Goal: Transaction & Acquisition: Subscribe to service/newsletter

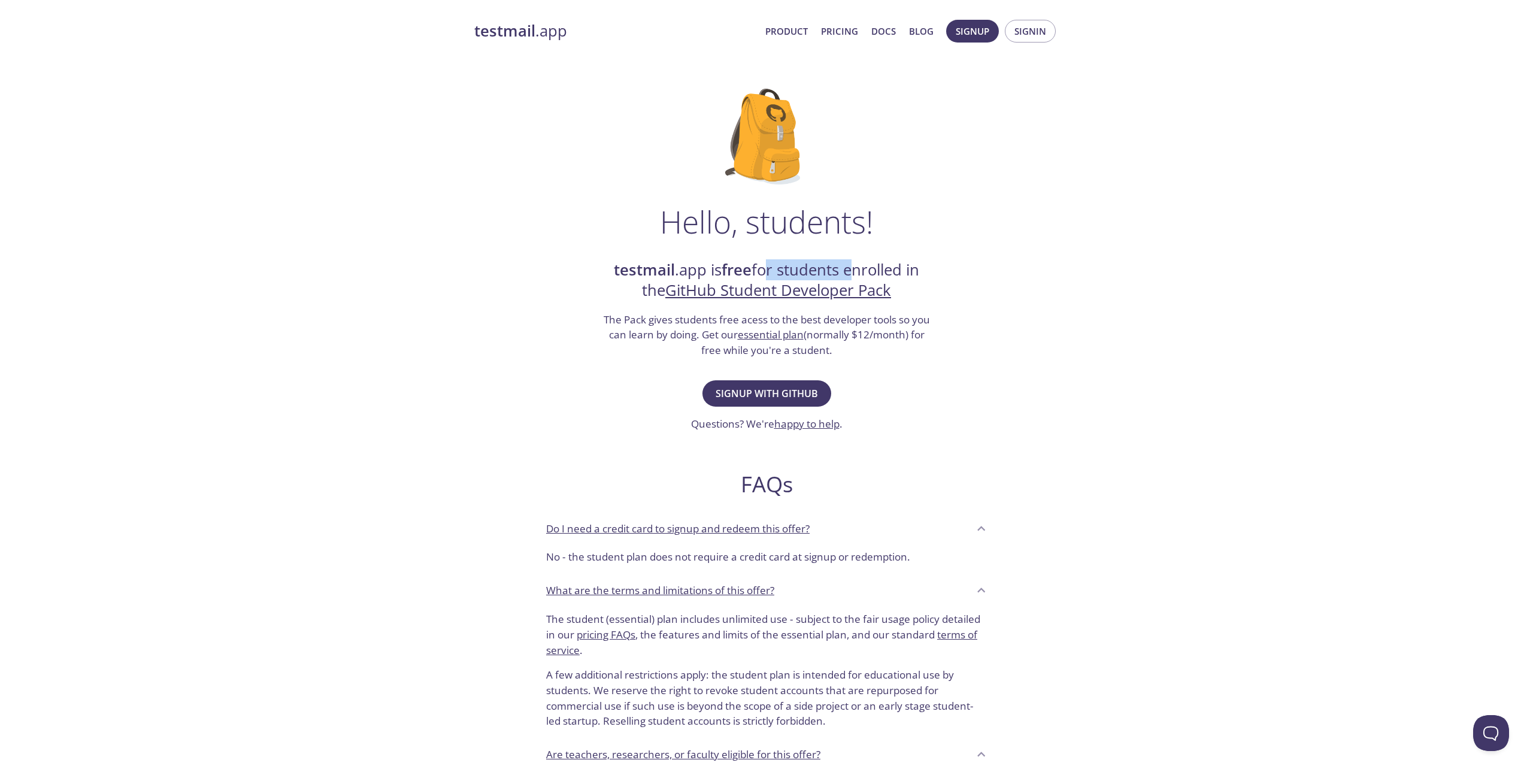
drag, startPoint x: 758, startPoint y: 265, endPoint x: 849, endPoint y: 266, distance: 91.1
click at [849, 266] on h2 "testmail .app is free for students enrolled in the GitHub Student Developer Pack" at bounding box center [766, 280] width 329 height 41
click at [849, 265] on h2 "testmail .app is free for students enrolled in the GitHub Student Developer Pack" at bounding box center [766, 280] width 329 height 41
click at [760, 394] on span "Signup with GitHub" at bounding box center [767, 393] width 102 height 17
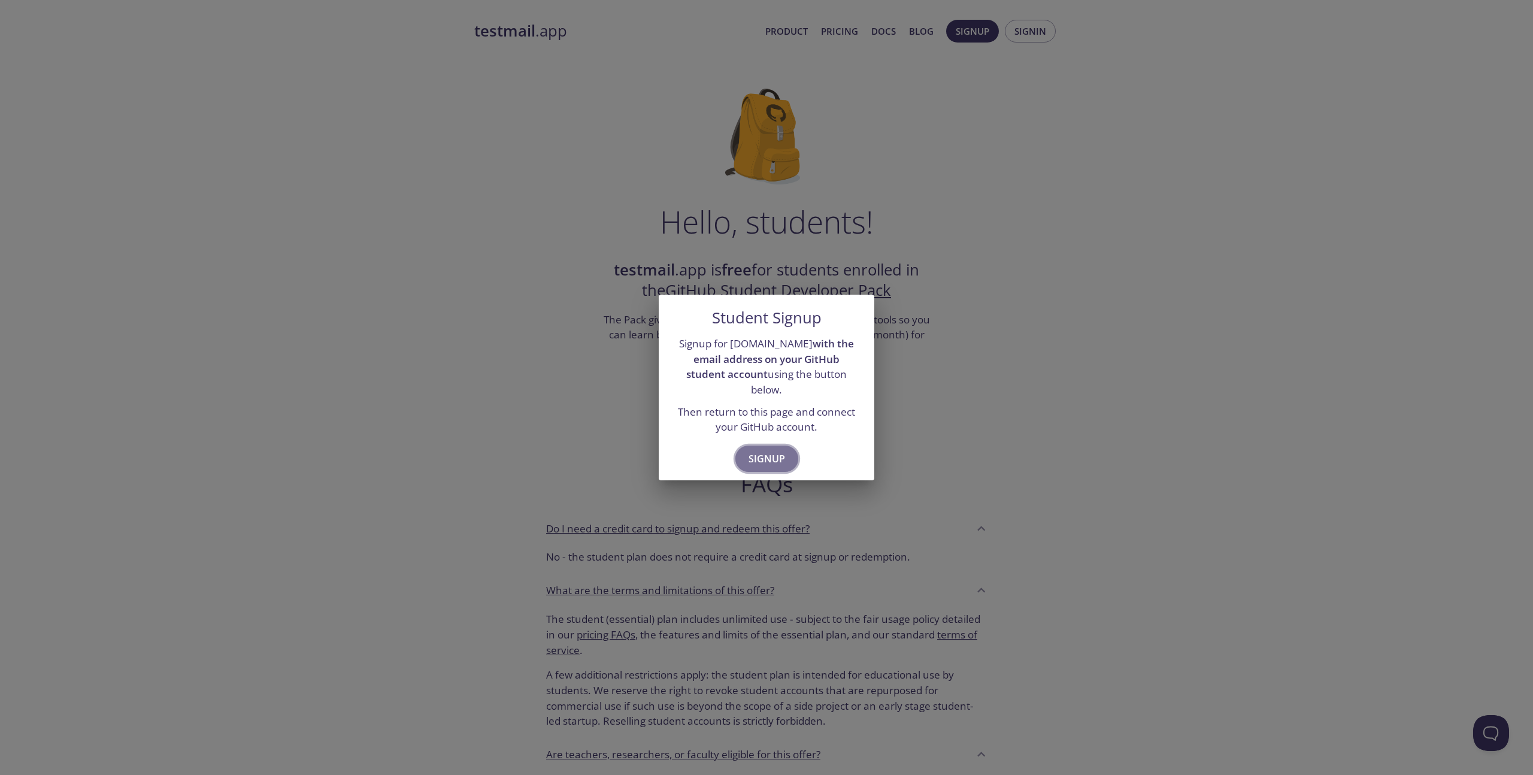
click at [763, 450] on span "Signup" at bounding box center [767, 458] width 37 height 17
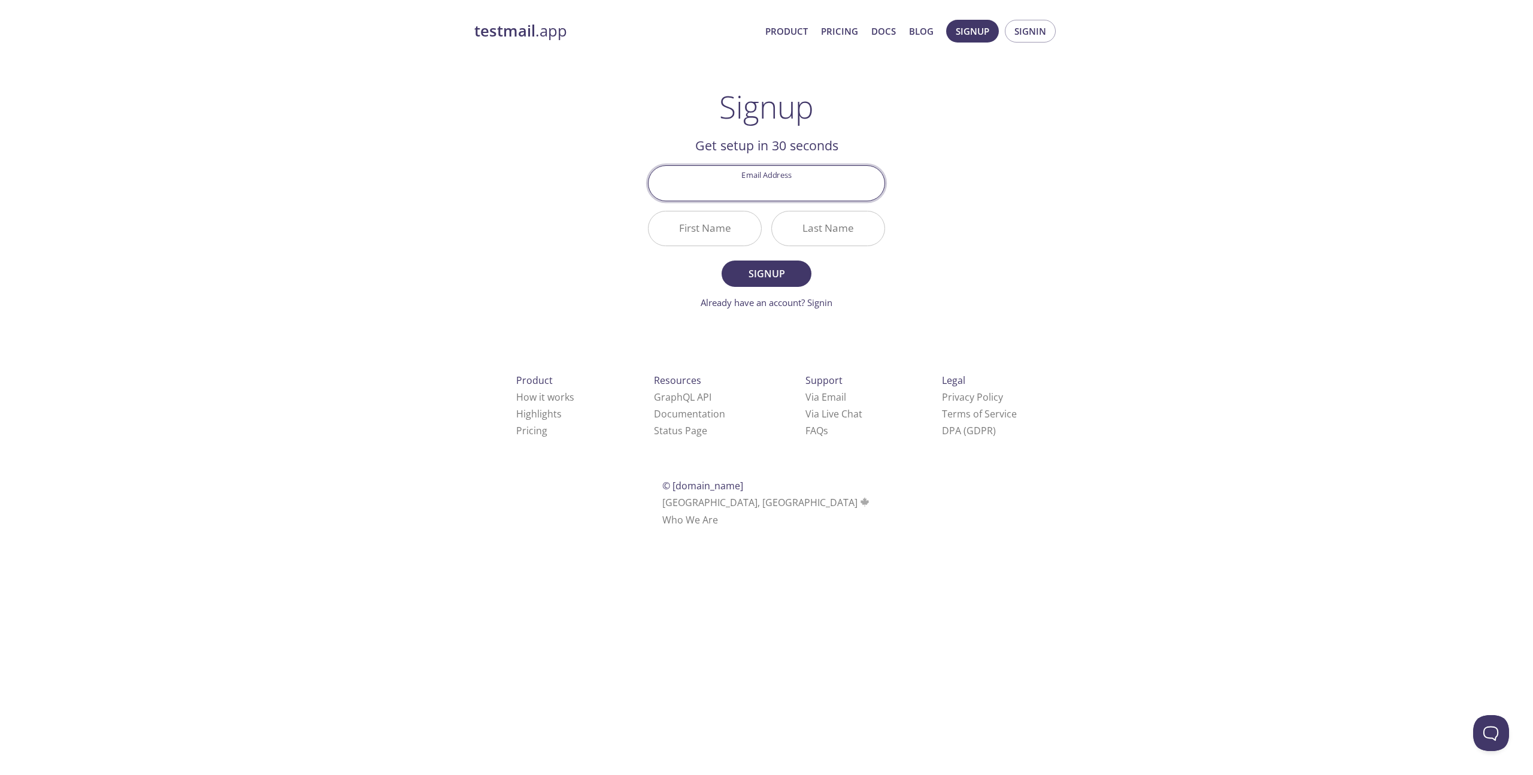
click at [807, 183] on input "Email Address" at bounding box center [767, 183] width 236 height 34
click at [593, 260] on div "testmail .app Product Pricing Docs Blog Signup Signin Signup Get setup in 30 se…" at bounding box center [766, 287] width 613 height 550
click at [715, 194] on input "Email Address" at bounding box center [767, 183] width 236 height 34
type input "[EMAIL_ADDRESS][DOMAIN_NAME]"
click at [716, 223] on input "First Name" at bounding box center [705, 228] width 113 height 34
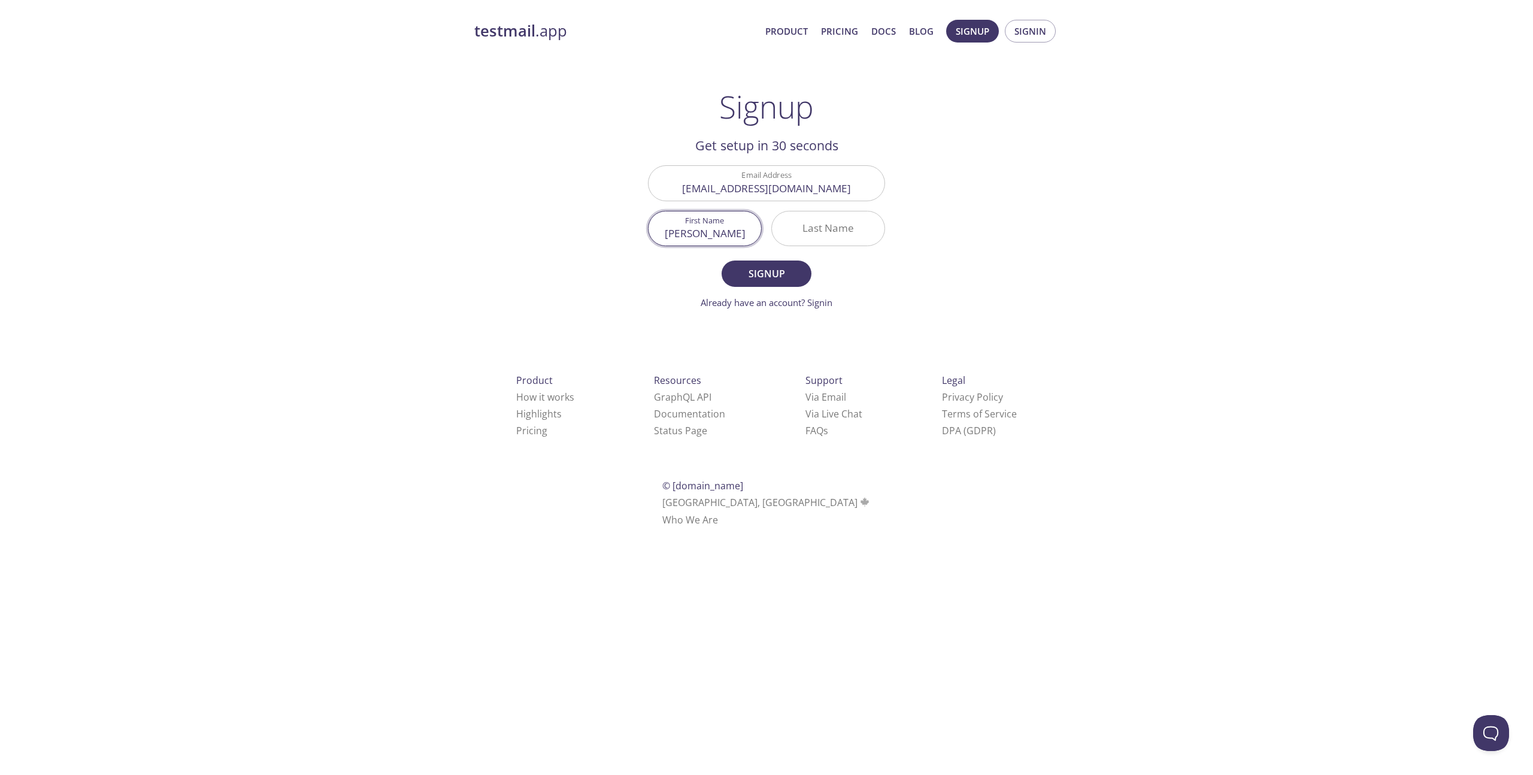
type input "[PERSON_NAME]"
type input "Kanibor"
click at [768, 273] on span "Signup" at bounding box center [766, 273] width 63 height 17
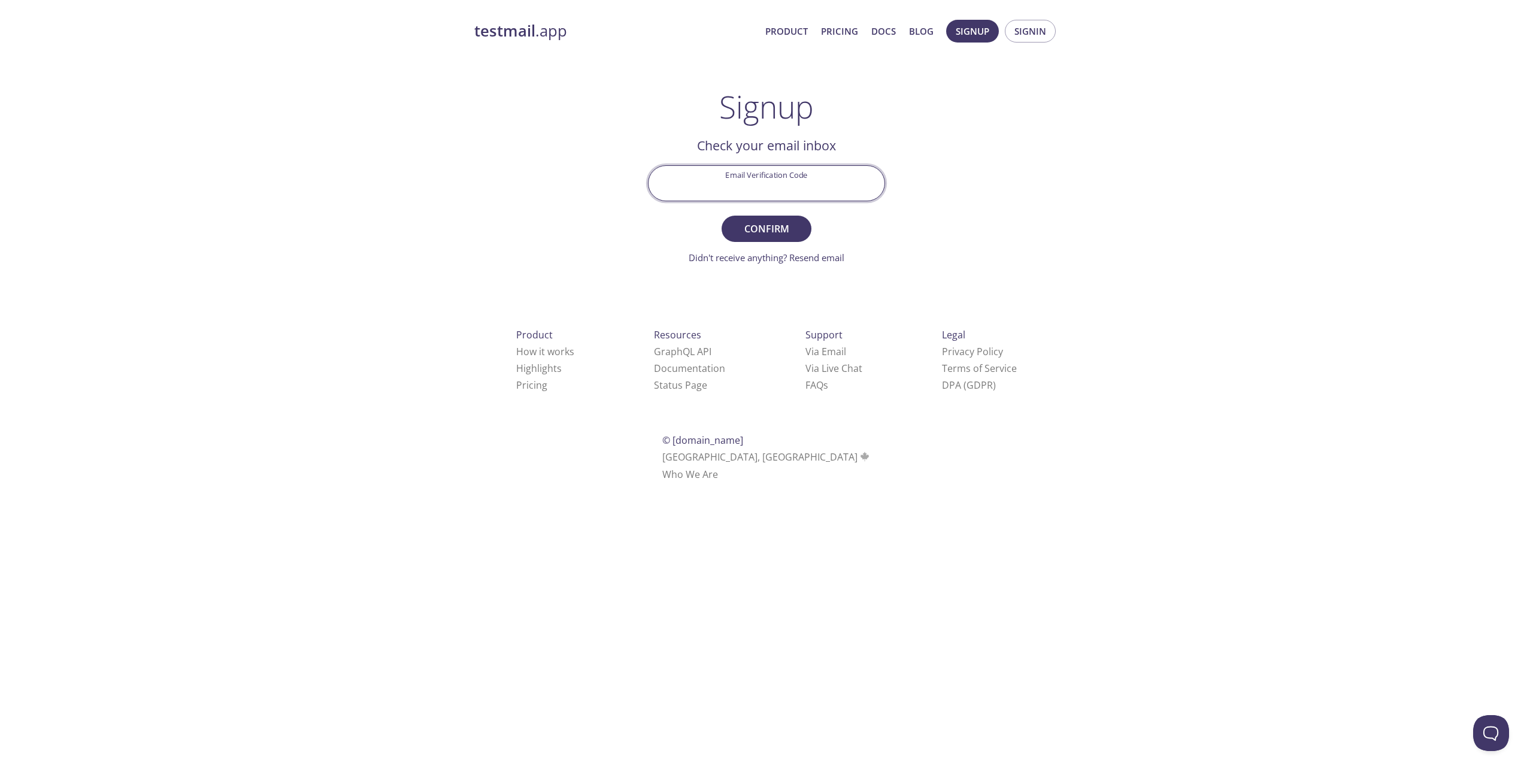
click at [781, 173] on input "Email Verification Code" at bounding box center [767, 183] width 236 height 34
paste input "8ATP1LA"
type input "8ATP1LA"
click at [779, 212] on form "Email Verification Code 8ATP1LA Confirm Didn't receive anything? Resend email" at bounding box center [766, 214] width 237 height 99
click at [775, 225] on span "Confirm" at bounding box center [766, 228] width 63 height 17
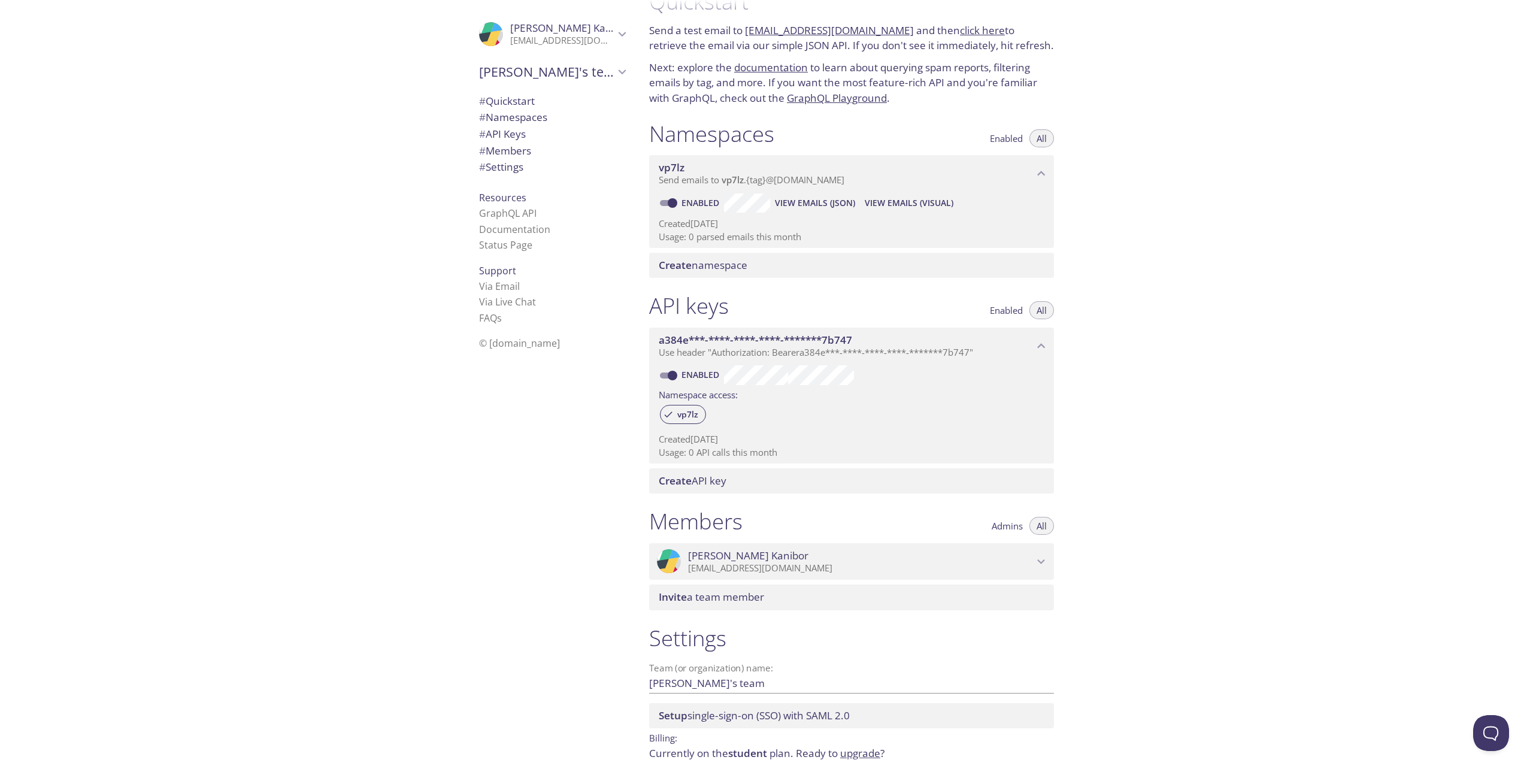
scroll to position [8, 0]
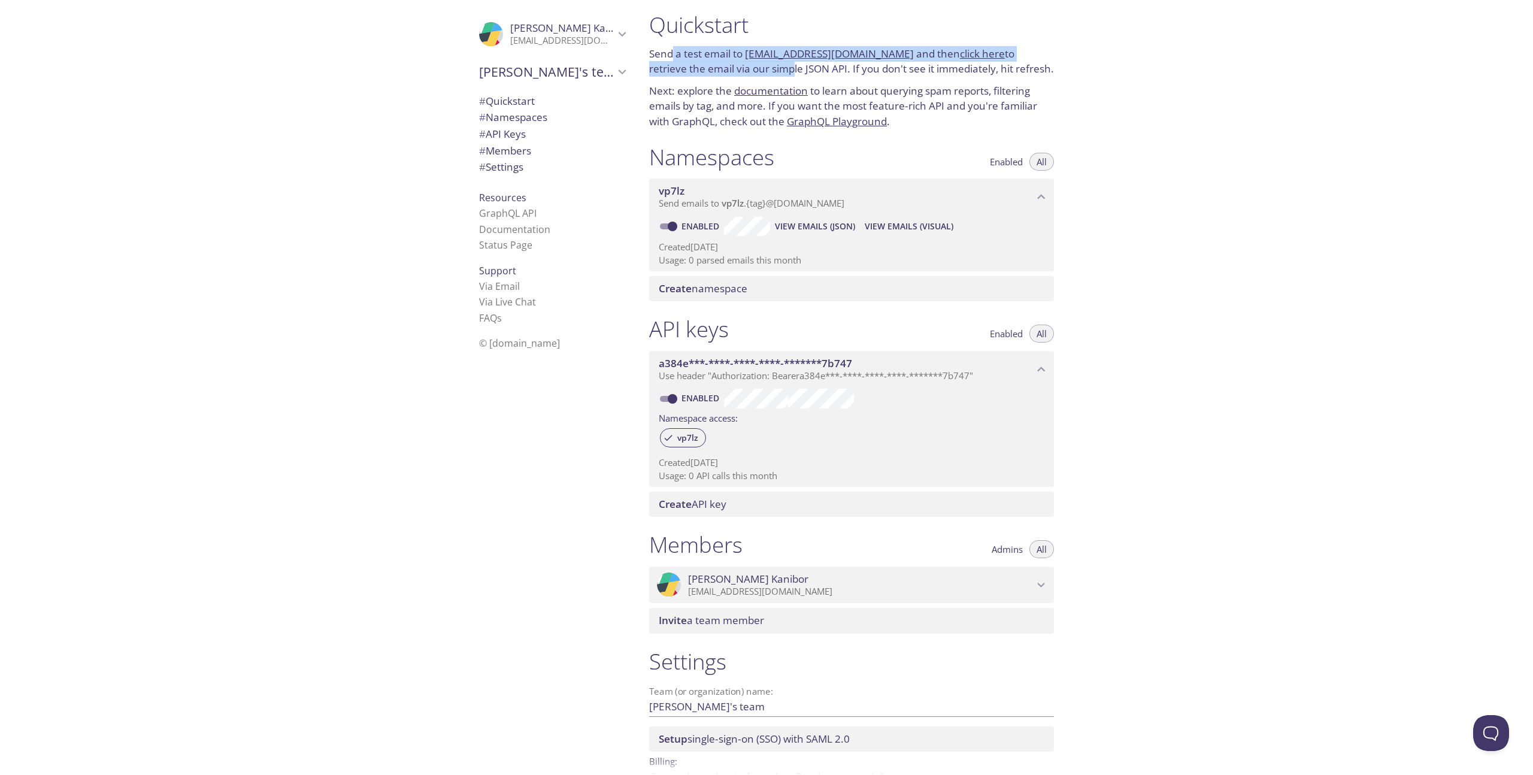
drag, startPoint x: 670, startPoint y: 53, endPoint x: 725, endPoint y: 64, distance: 56.2
click at [726, 64] on p "Send a test email to [EMAIL_ADDRESS][DOMAIN_NAME] and then click here to retrie…" at bounding box center [851, 61] width 405 height 31
click at [698, 65] on p "Send a test email to [EMAIL_ADDRESS][DOMAIN_NAME] and then click here to retrie…" at bounding box center [851, 61] width 405 height 31
drag, startPoint x: 869, startPoint y: 66, endPoint x: 801, endPoint y: 66, distance: 67.7
click at [801, 66] on p "Send a test email to [EMAIL_ADDRESS][DOMAIN_NAME] and then click here to retrie…" at bounding box center [851, 61] width 405 height 31
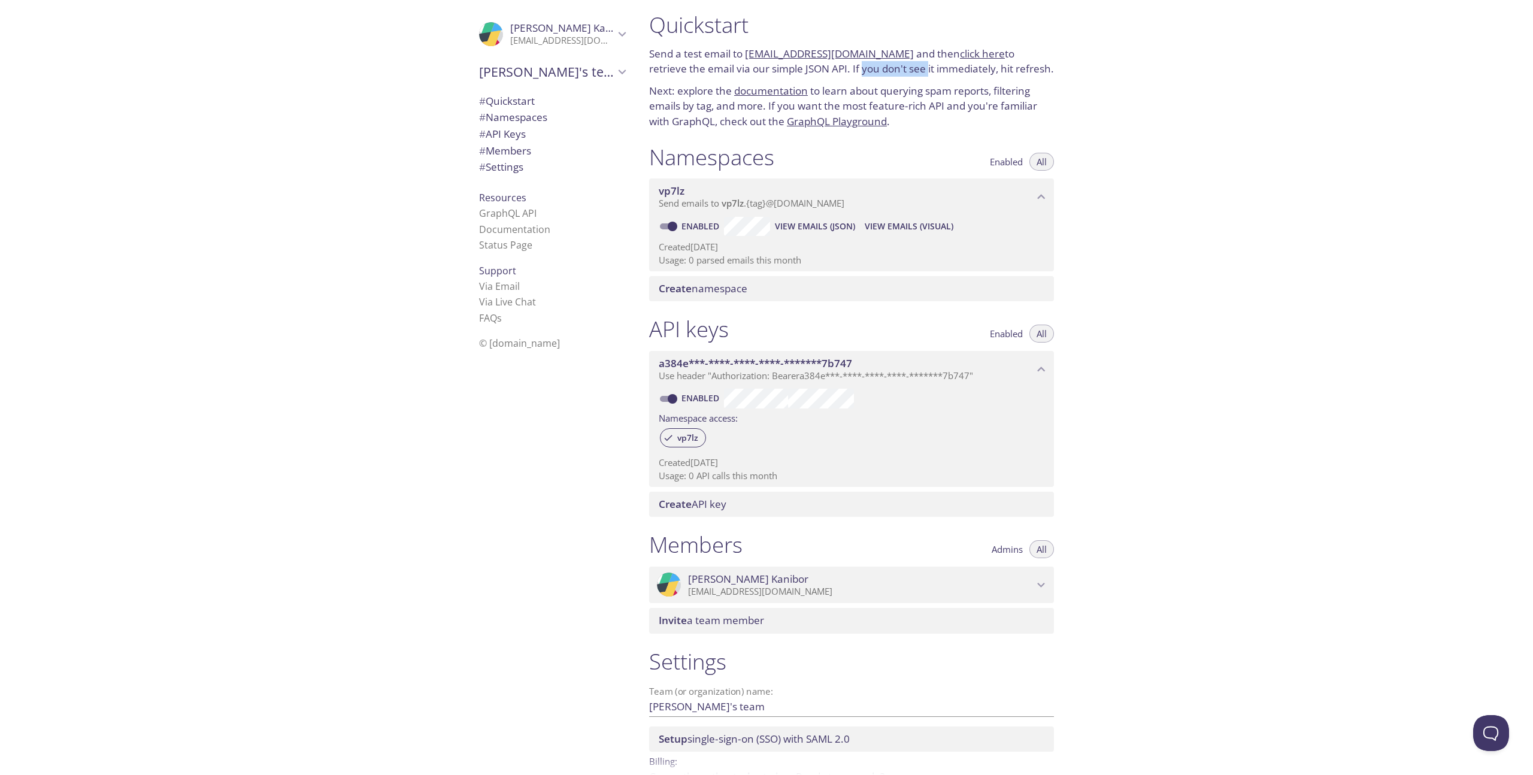
click at [801, 66] on p "Send a test email to [EMAIL_ADDRESS][DOMAIN_NAME] and then click here to retrie…" at bounding box center [851, 61] width 405 height 31
drag, startPoint x: 801, startPoint y: 66, endPoint x: 765, endPoint y: 66, distance: 35.9
click at [788, 66] on p "Send a test email to [EMAIL_ADDRESS][DOMAIN_NAME] and then click here to retrie…" at bounding box center [851, 61] width 405 height 31
click at [757, 66] on p "Send a test email to [EMAIL_ADDRESS][DOMAIN_NAME] and then click here to retrie…" at bounding box center [851, 61] width 405 height 31
click at [765, 205] on span "Send emails to vp7lz . {tag} @[DOMAIN_NAME]" at bounding box center [752, 203] width 186 height 12
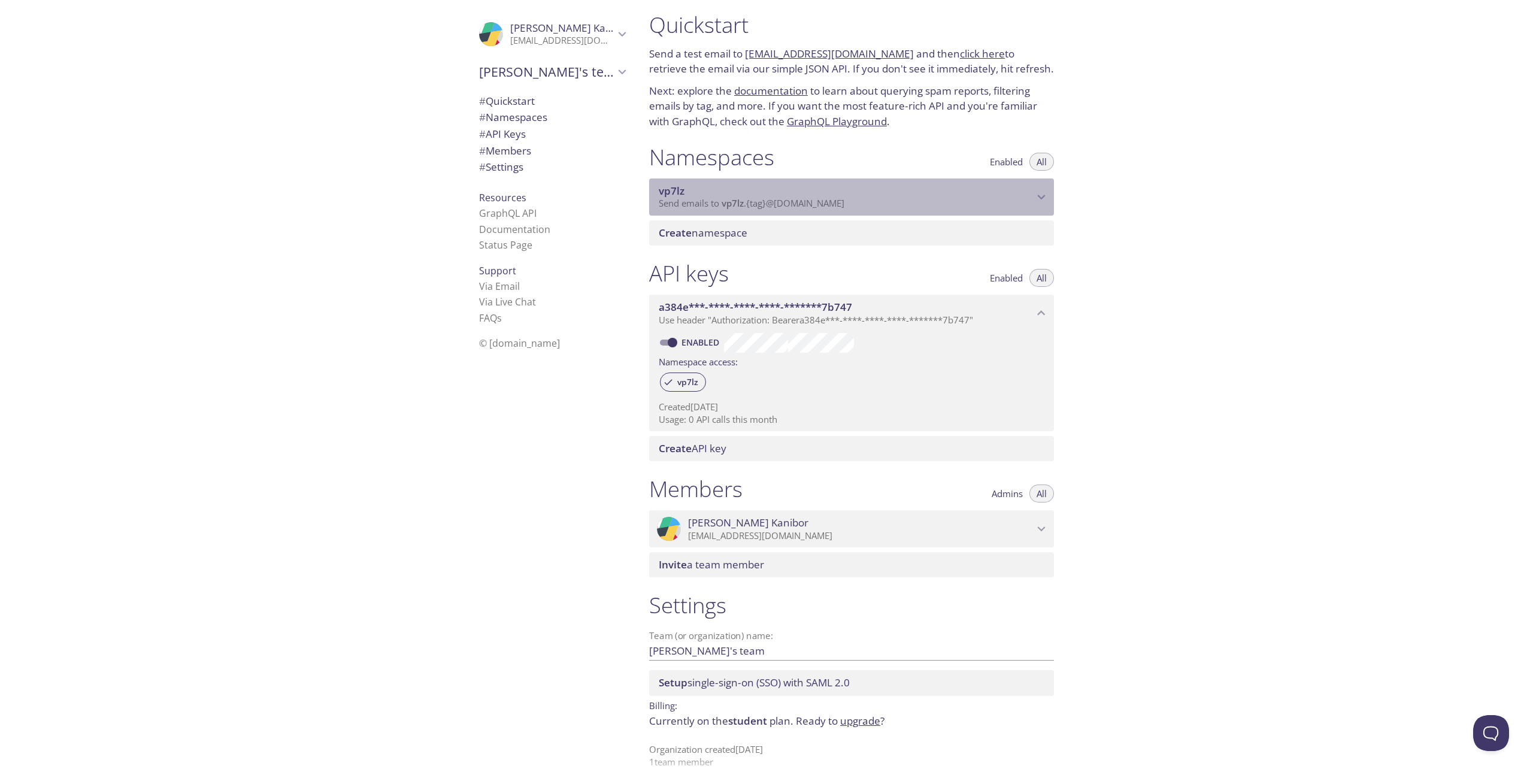
click at [765, 205] on span "Send emails to vp7lz . {tag} @[DOMAIN_NAME]" at bounding box center [752, 203] width 186 height 12
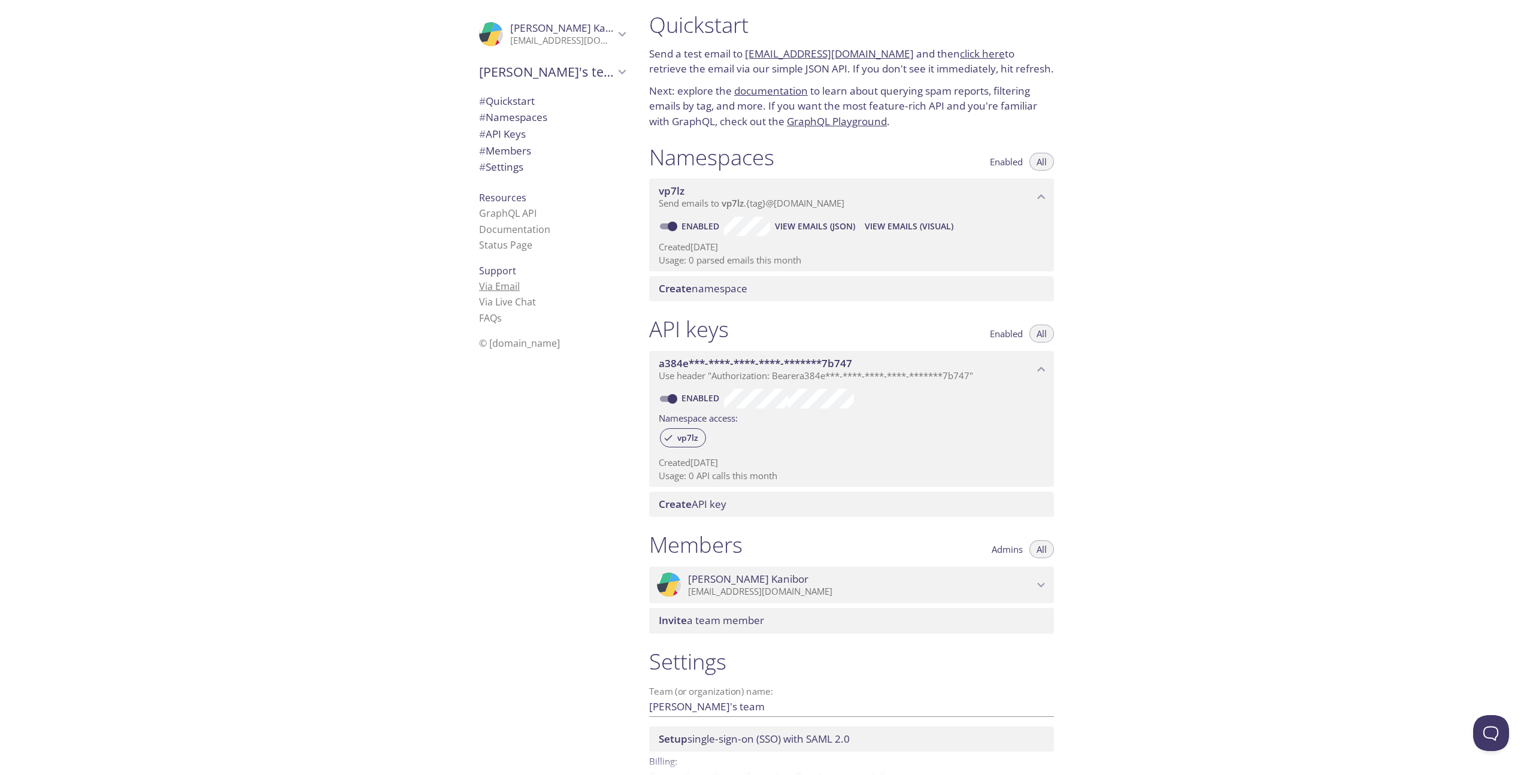
click at [499, 288] on link "Via Email" at bounding box center [499, 286] width 41 height 13
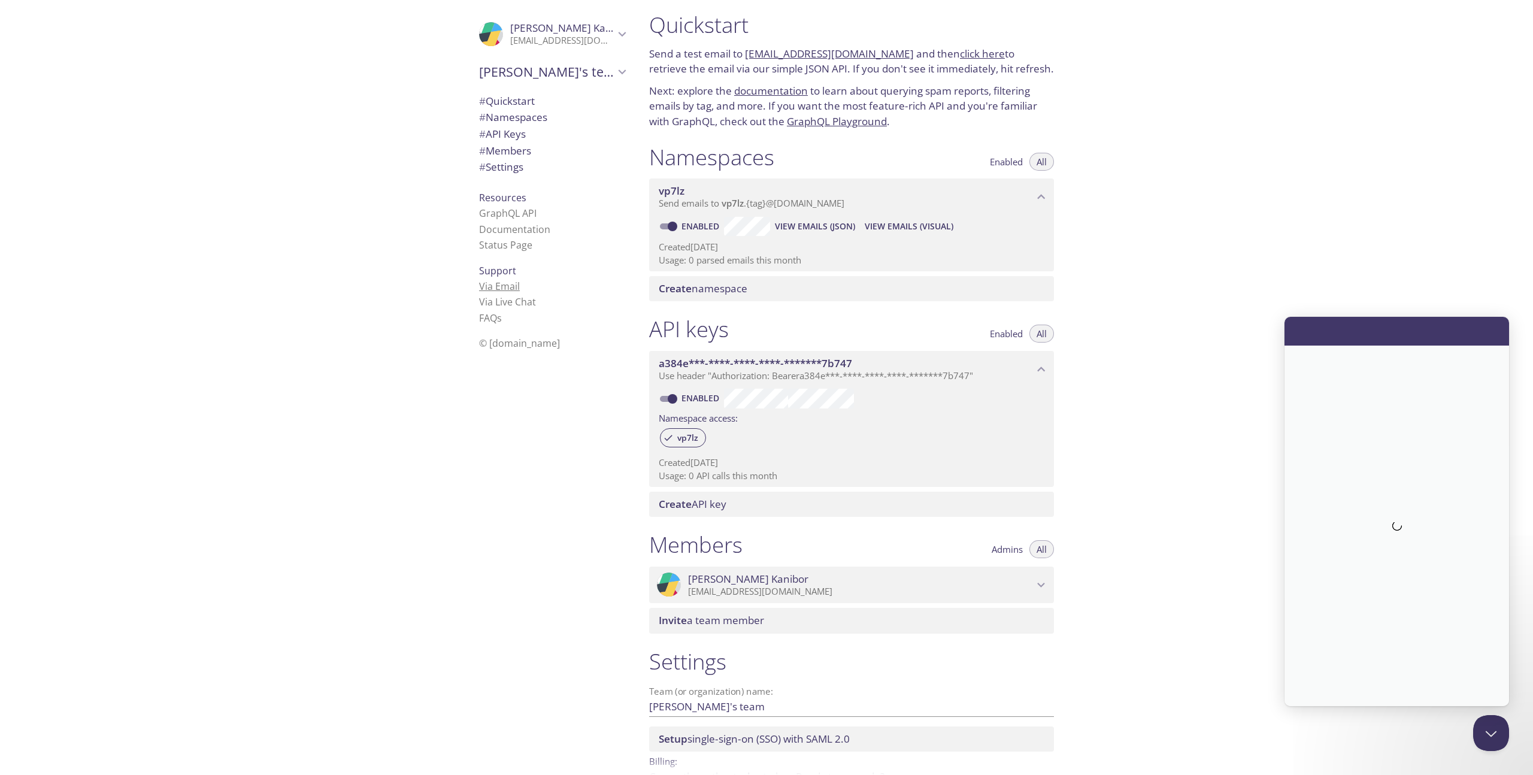
scroll to position [0, 0]
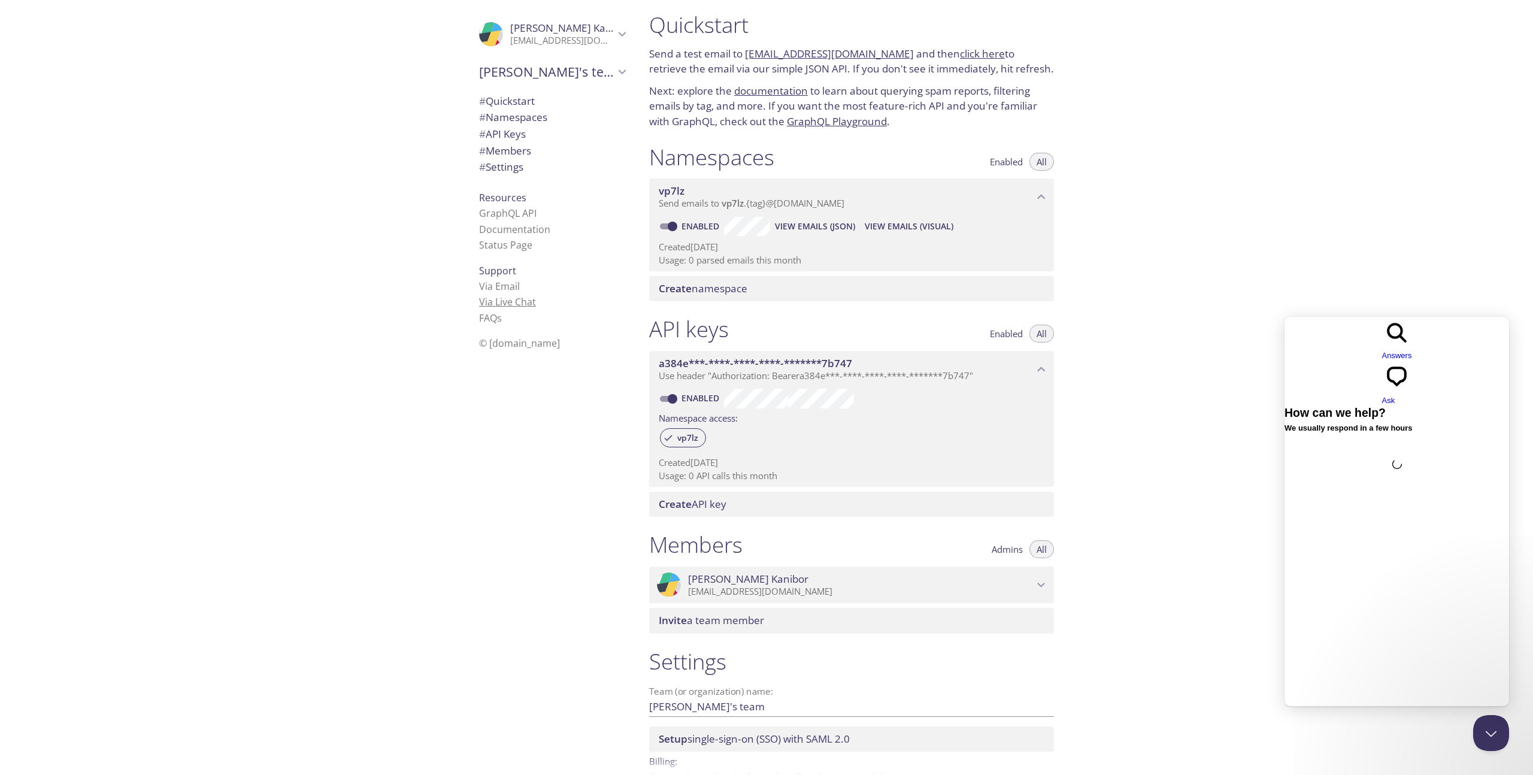
click at [500, 297] on link "Via Live Chat" at bounding box center [507, 301] width 57 height 13
click at [510, 109] on div "# Namespaces" at bounding box center [552, 117] width 165 height 17
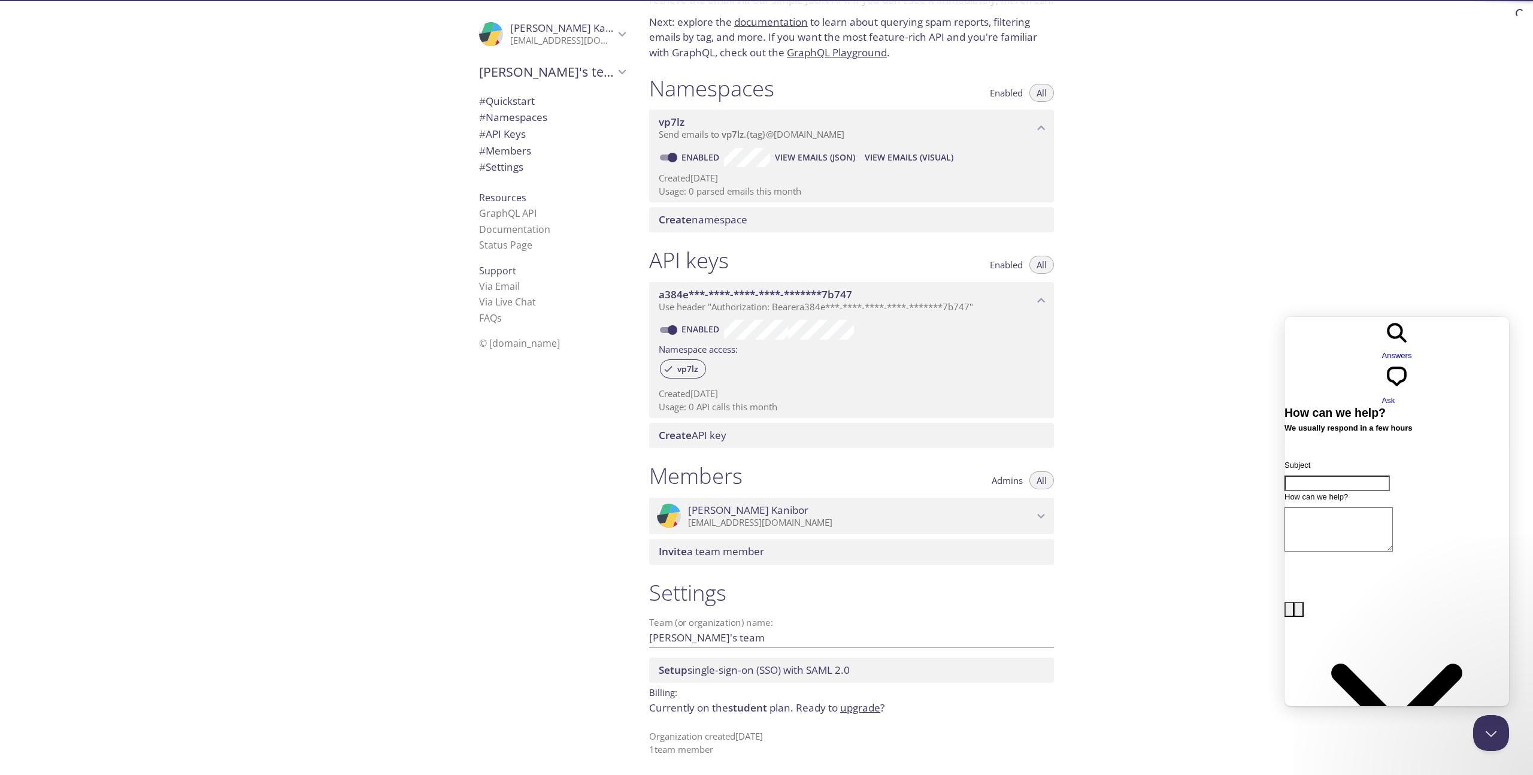
click at [514, 94] on span "# Quickstart" at bounding box center [507, 101] width 56 height 14
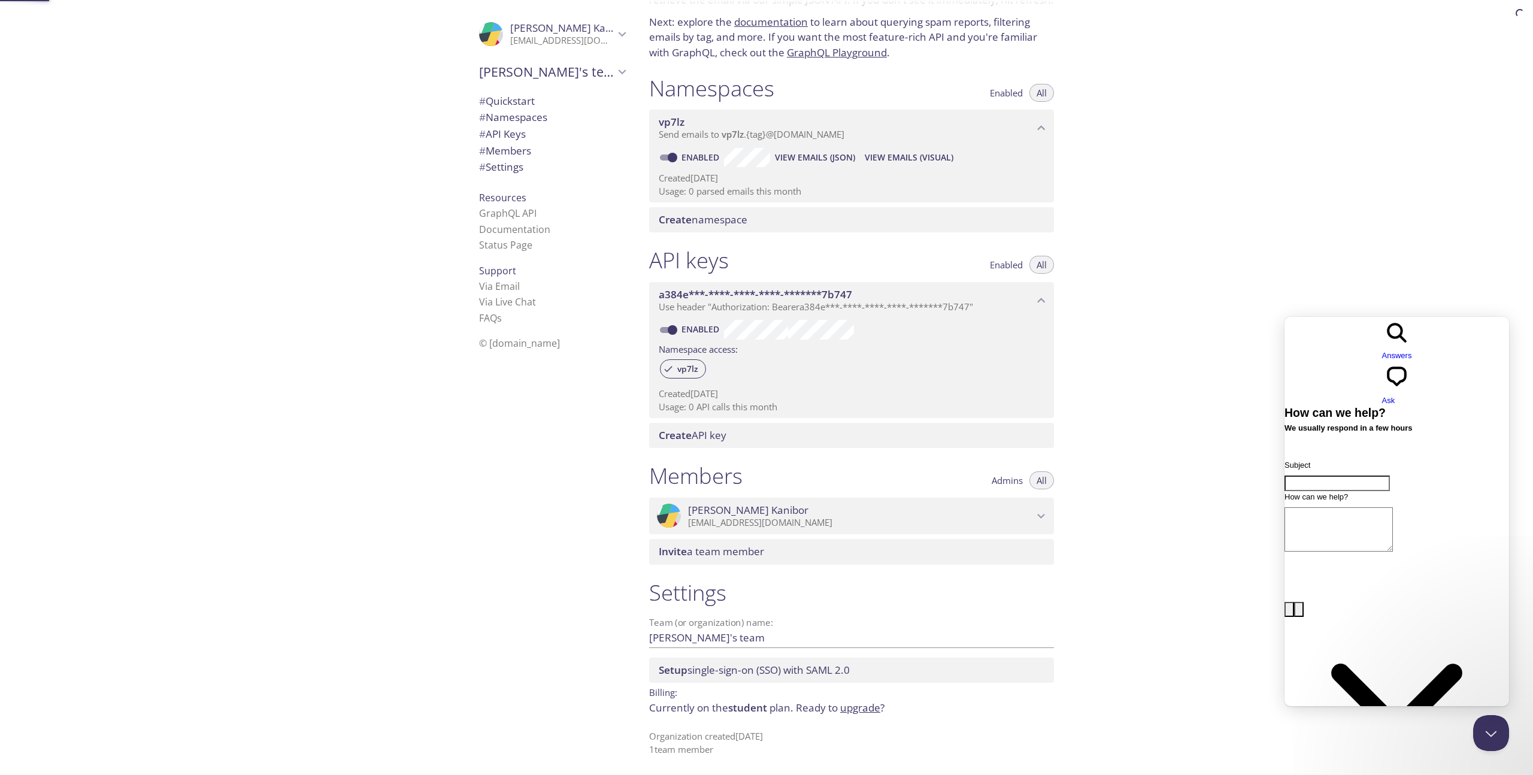
scroll to position [19, 0]
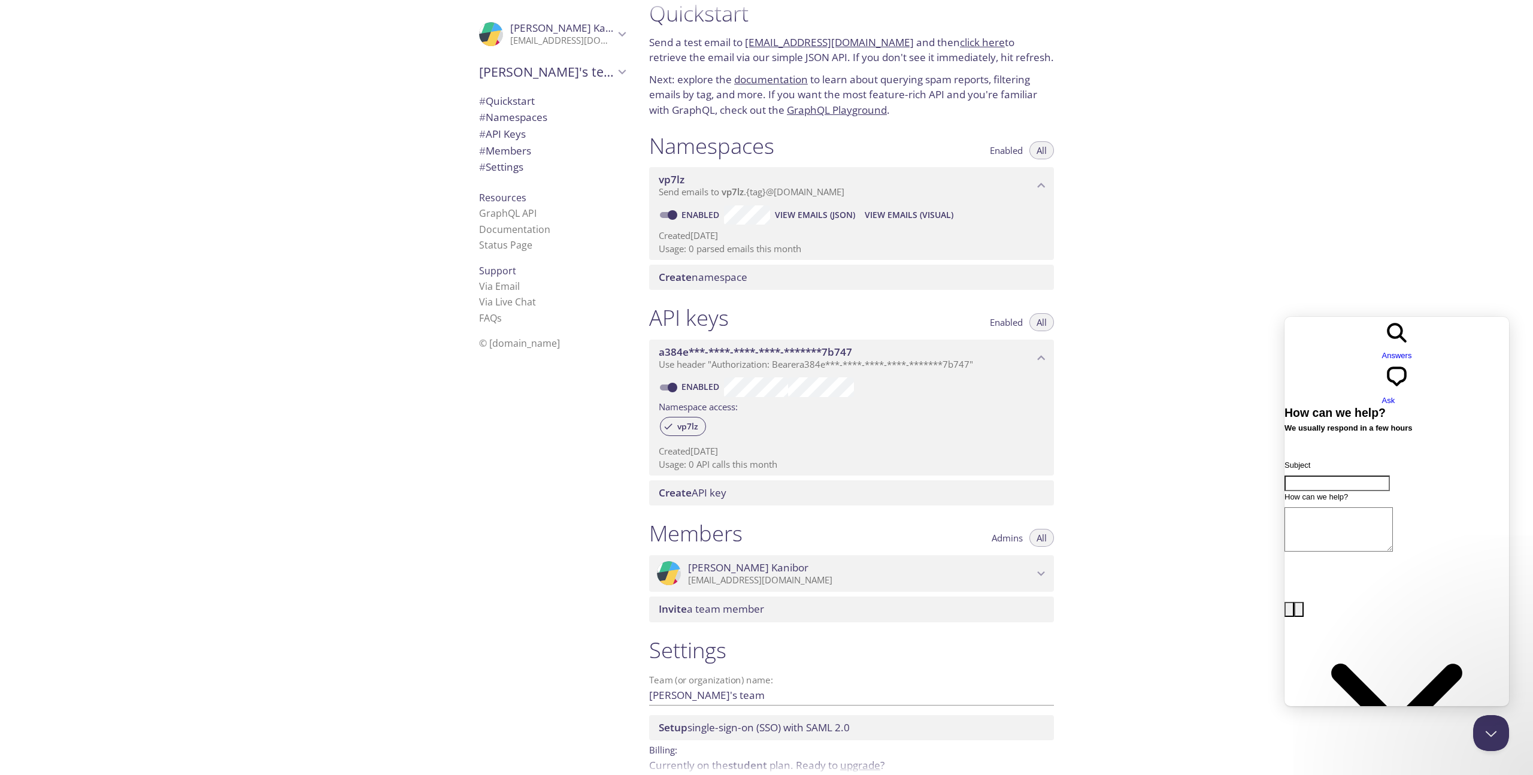
click at [1020, 150] on span "Enabled" at bounding box center [1006, 150] width 33 height 0
click at [1039, 150] on span "All" at bounding box center [1042, 150] width 10 height 0
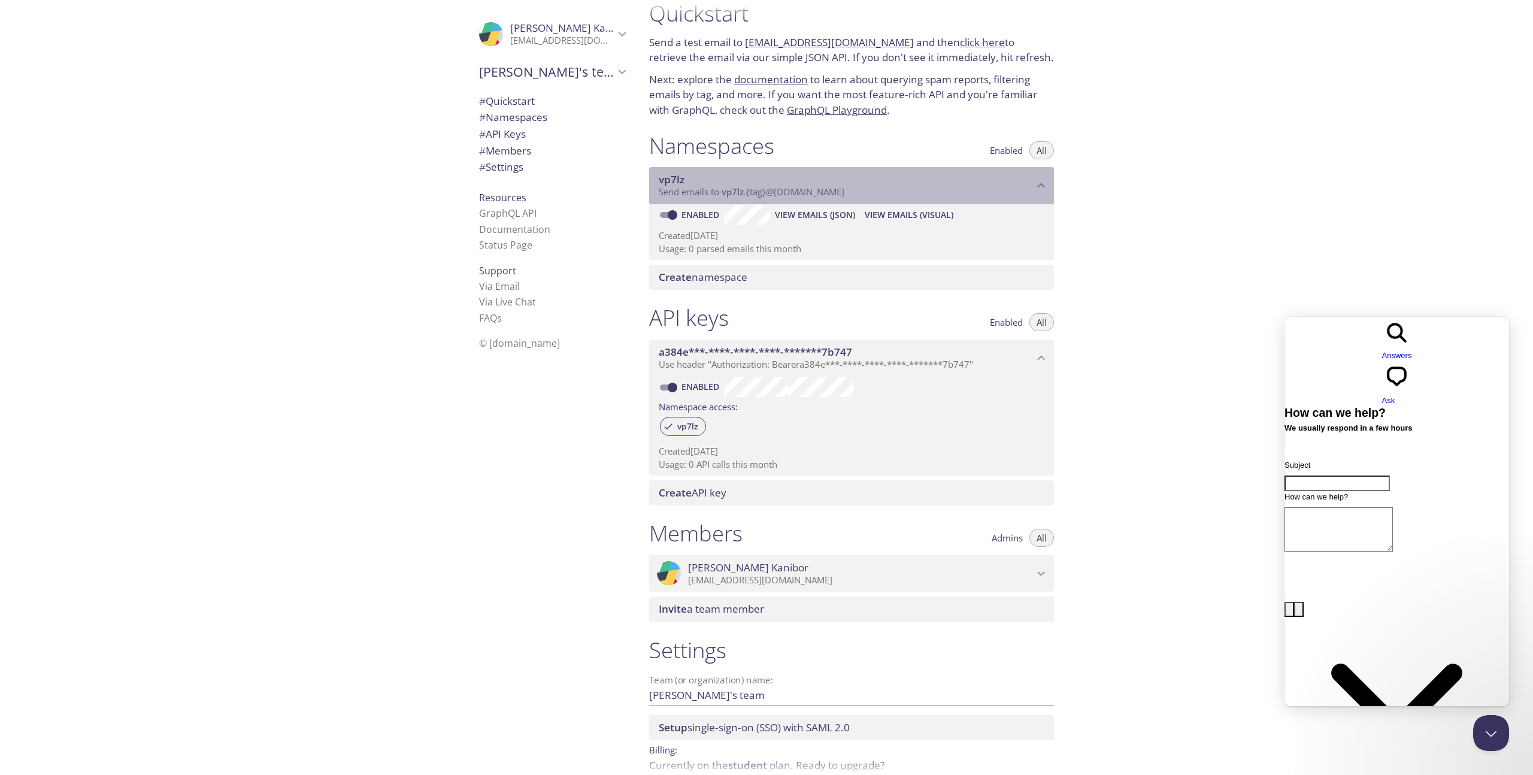
click at [928, 186] on p "Send emails to vp7lz . {tag} @[DOMAIN_NAME]" at bounding box center [846, 192] width 375 height 12
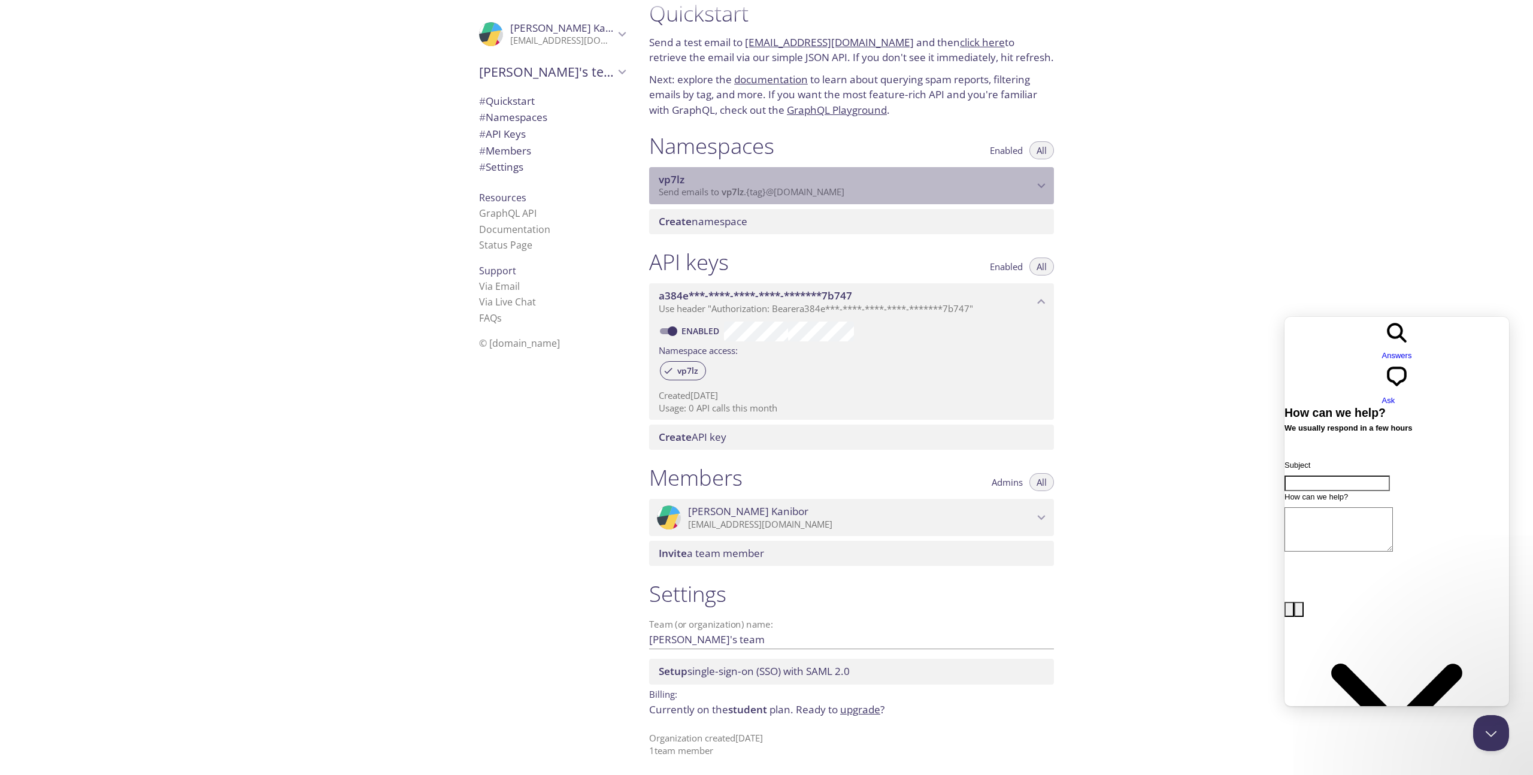
click at [928, 186] on p "Send emails to vp7lz . {tag} @[DOMAIN_NAME]" at bounding box center [846, 192] width 375 height 12
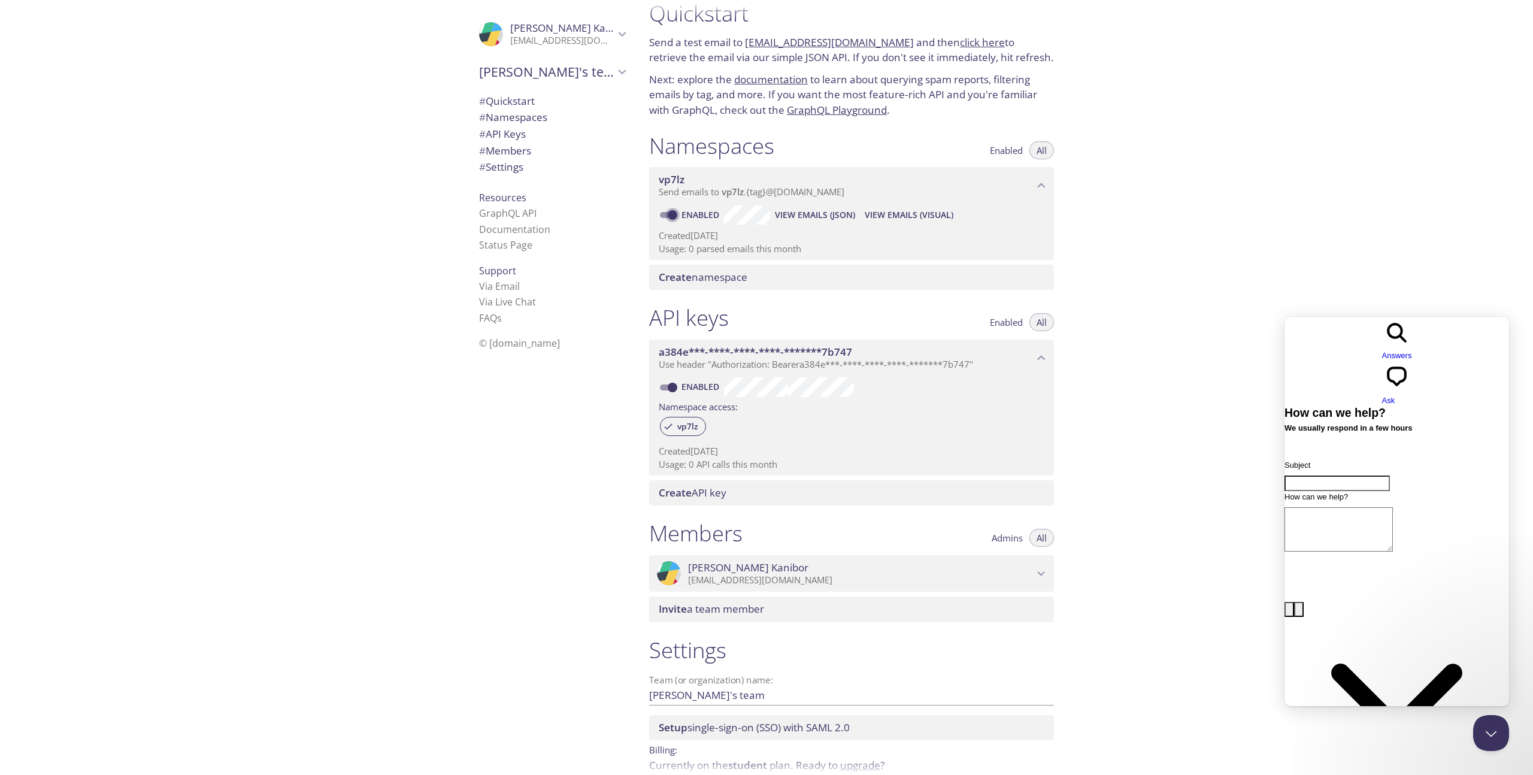
click at [674, 216] on input "Enabled" at bounding box center [672, 215] width 43 height 14
click at [674, 216] on span at bounding box center [668, 215] width 16 height 6
click at [828, 211] on span "View Emails (JSON)" at bounding box center [817, 215] width 80 height 14
click at [900, 209] on span "View Emails (Visual)" at bounding box center [911, 215] width 89 height 14
click at [663, 217] on input "Disabled" at bounding box center [663, 215] width 43 height 14
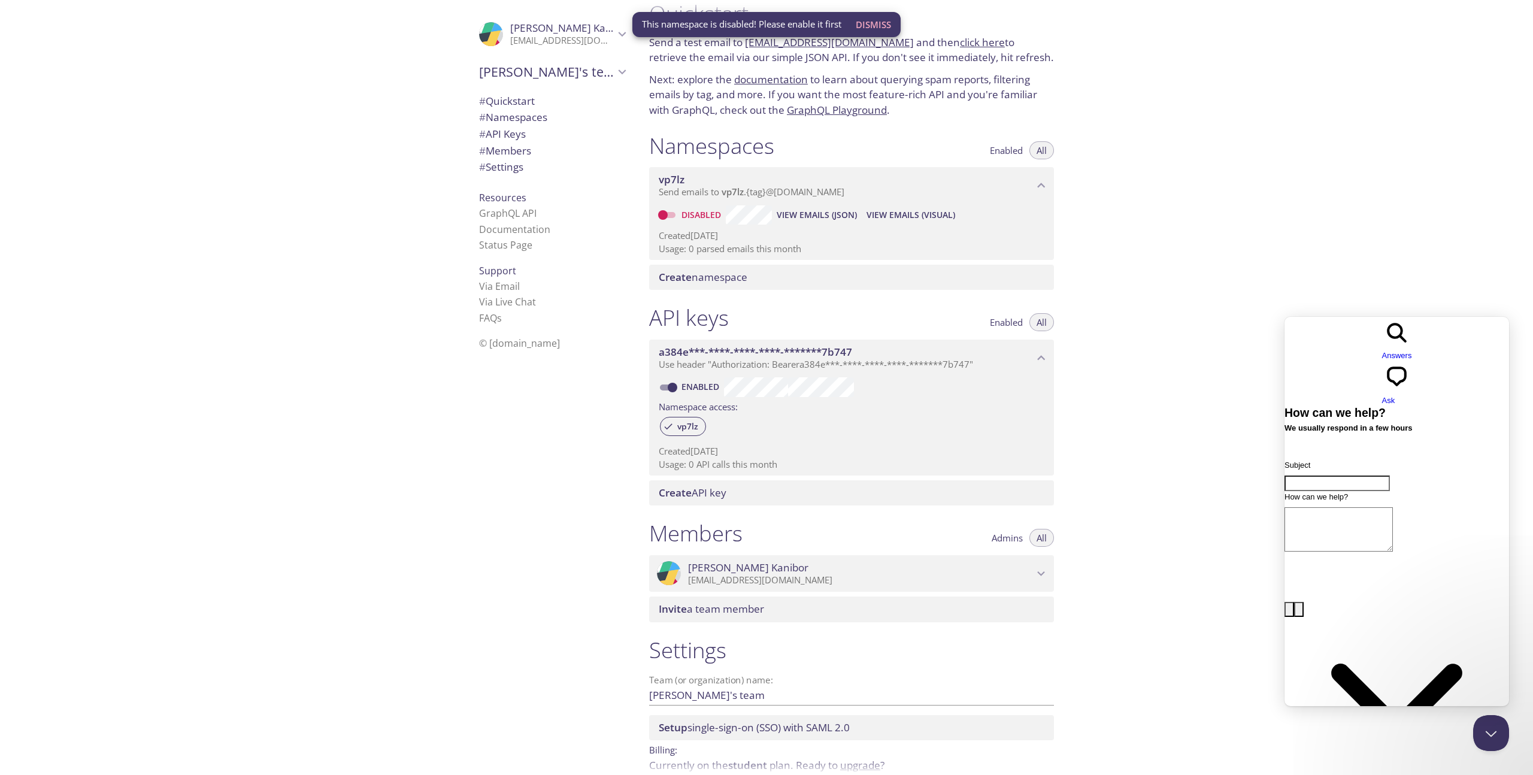
checkbox input "true"
click at [913, 217] on span "View Emails (Visual)" at bounding box center [909, 215] width 89 height 14
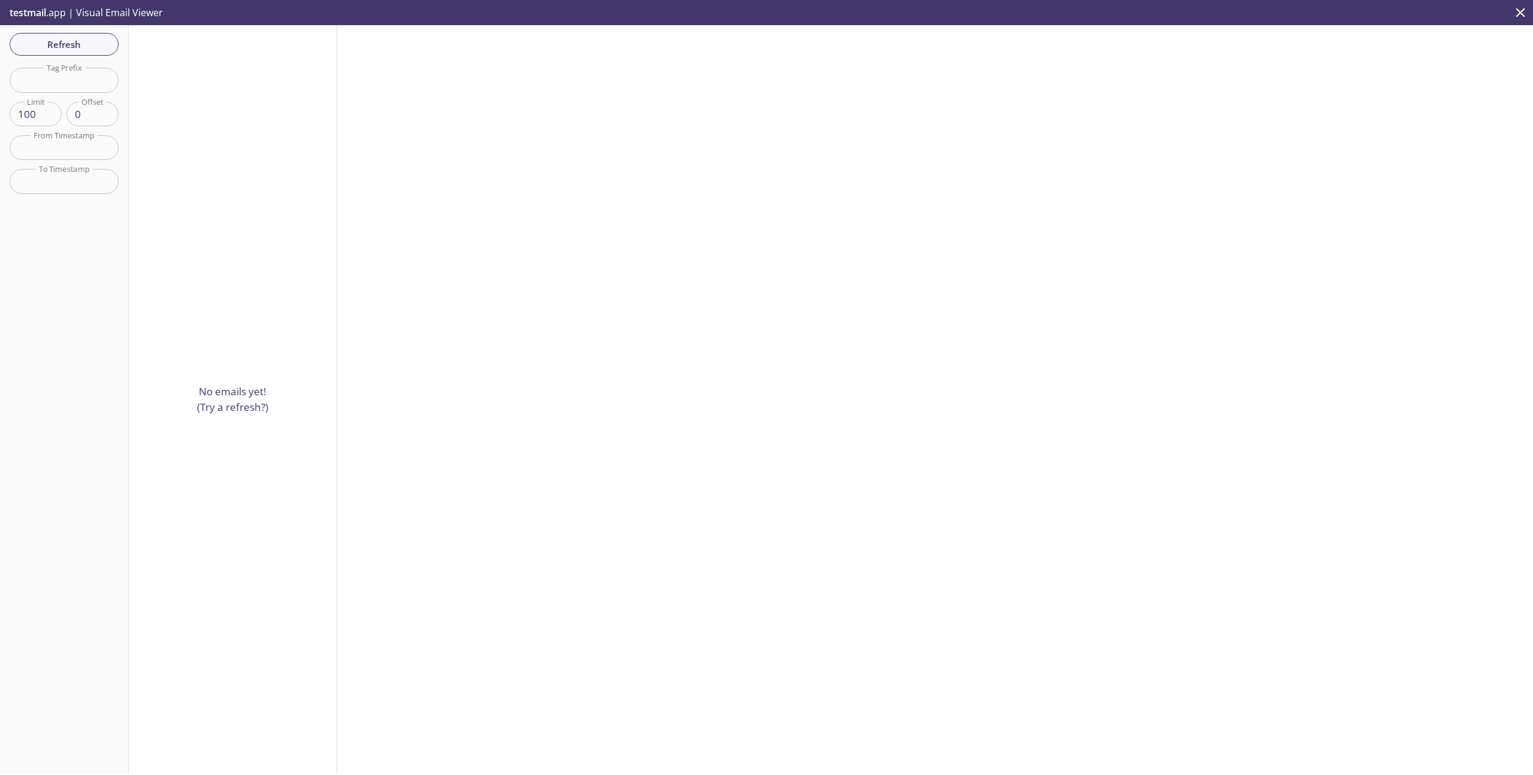
click at [257, 287] on div "No emails yet! (Try a refresh?)" at bounding box center [233, 399] width 208 height 749
drag, startPoint x: 246, startPoint y: 387, endPoint x: 320, endPoint y: 240, distance: 165.0
click at [319, 241] on div "No emails yet! (Try a refresh?)" at bounding box center [233, 399] width 208 height 749
click at [320, 240] on div "No emails yet! (Try a refresh?)" at bounding box center [233, 399] width 208 height 749
click at [1516, 22] on button "close" at bounding box center [1520, 12] width 25 height 25
